Goal: Information Seeking & Learning: Check status

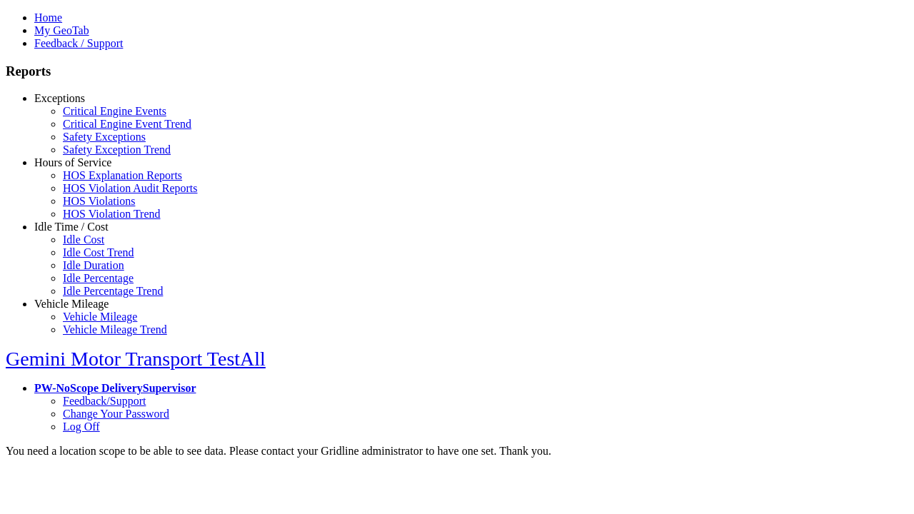
click at [82, 169] on link "Hours of Service" at bounding box center [72, 162] width 77 height 12
click at [93, 207] on link "HOS Violations" at bounding box center [99, 201] width 72 height 12
type input "**********"
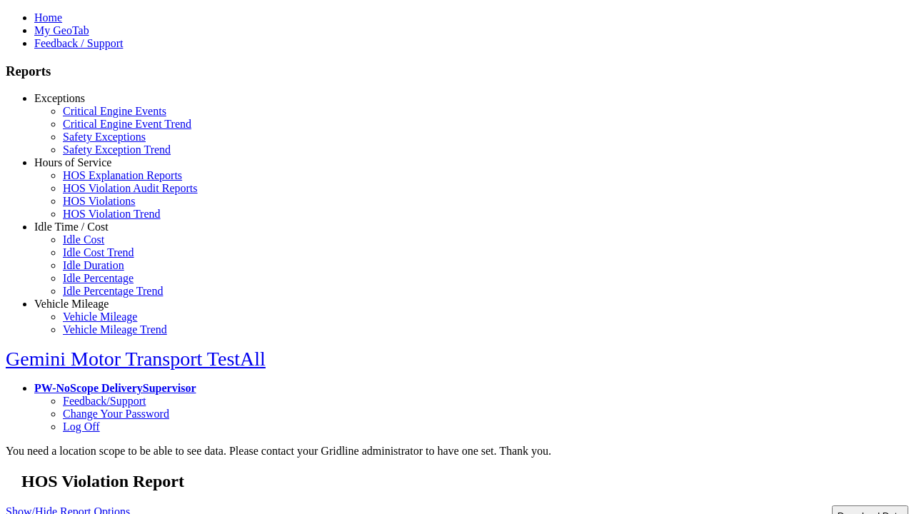
type input "**********"
